Goal: Information Seeking & Learning: Learn about a topic

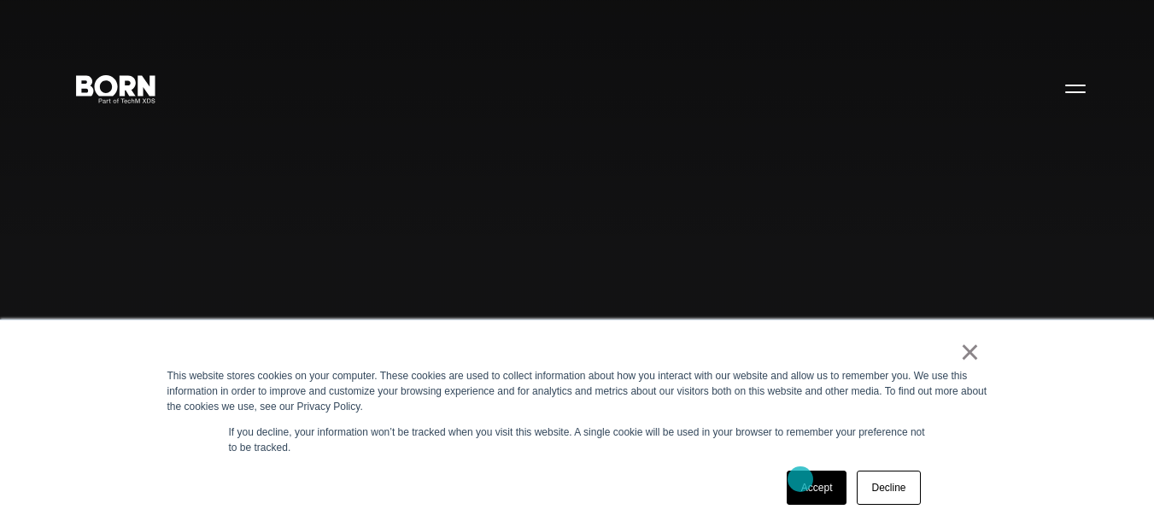
click at [800, 479] on link "Accept" at bounding box center [817, 488] width 61 height 34
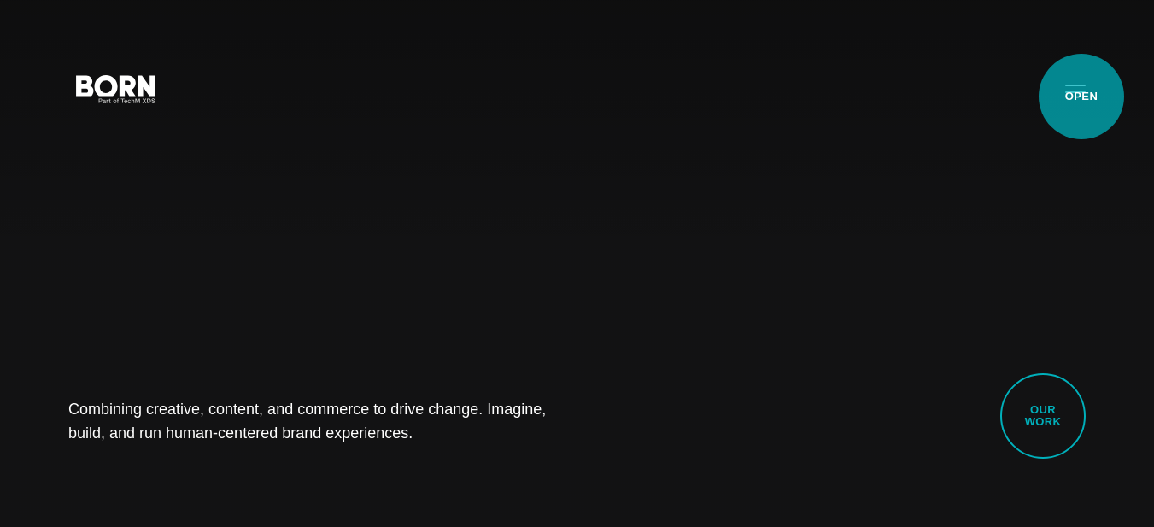
click at [1081, 97] on button "Primary Menu" at bounding box center [1075, 88] width 41 height 36
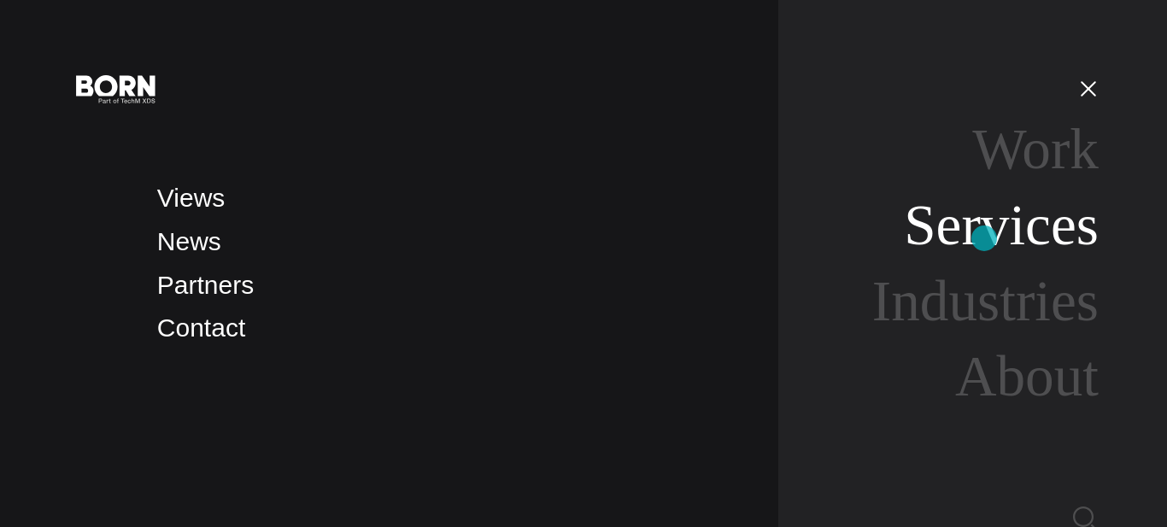
click at [984, 238] on link "Services" at bounding box center [1001, 225] width 195 height 64
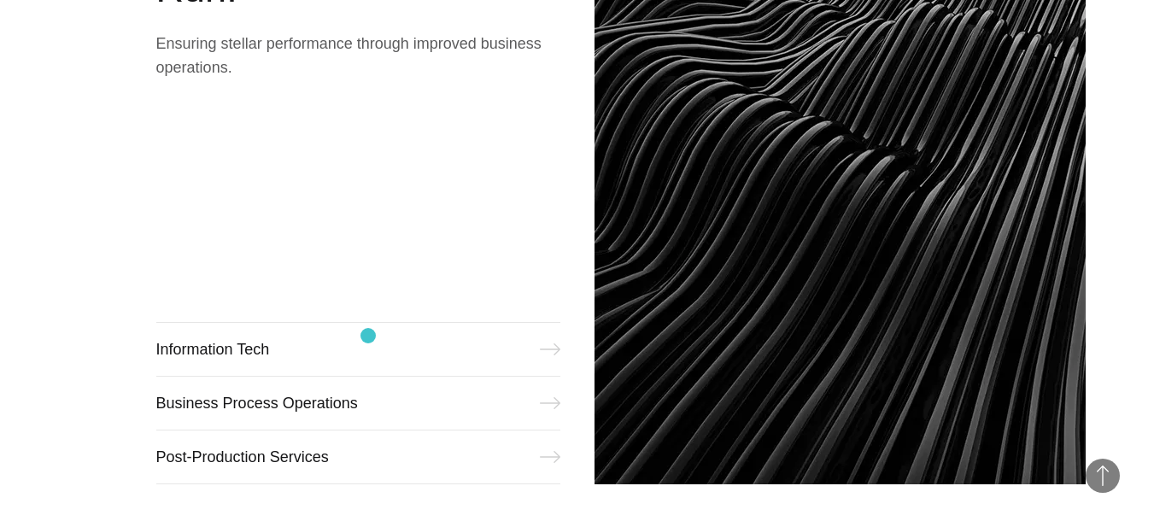
scroll to position [2306, 0]
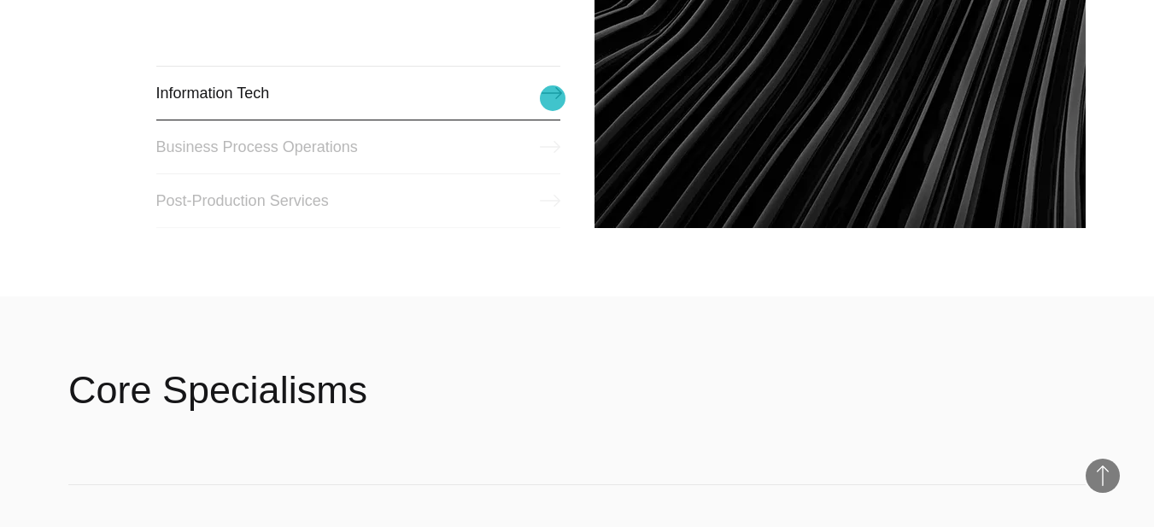
click at [553, 98] on link "Information Tech" at bounding box center [358, 93] width 404 height 55
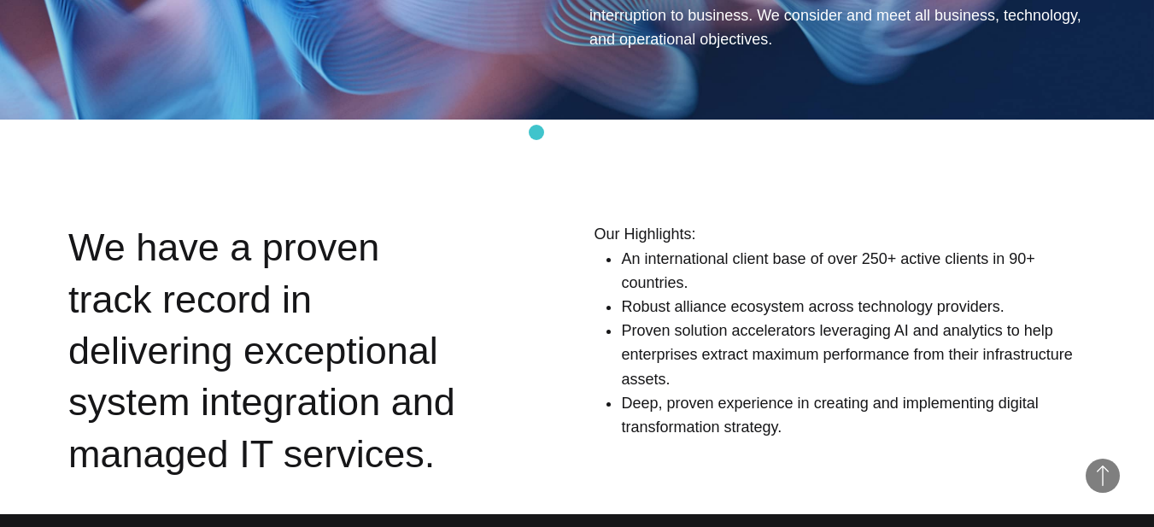
scroll to position [1570, 0]
